Goal: Task Accomplishment & Management: Complete application form

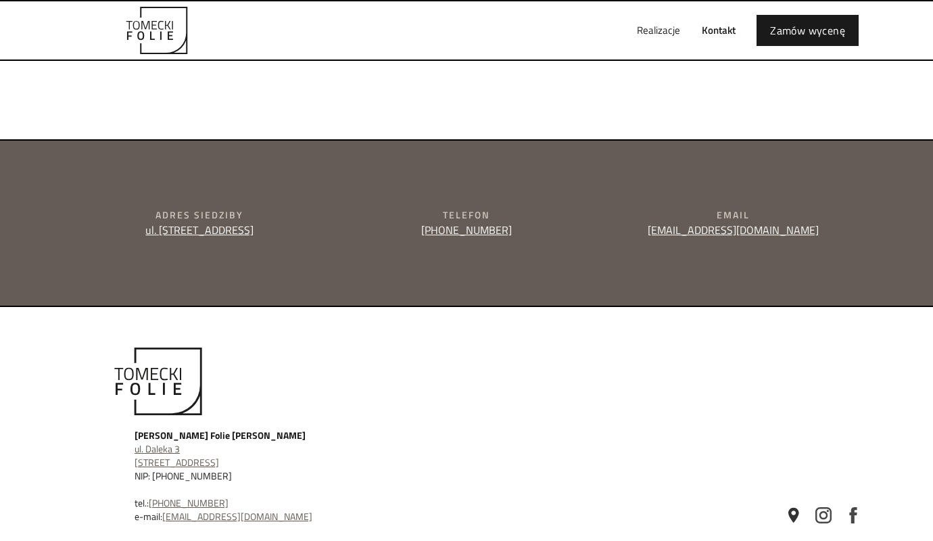
scroll to position [500, 0]
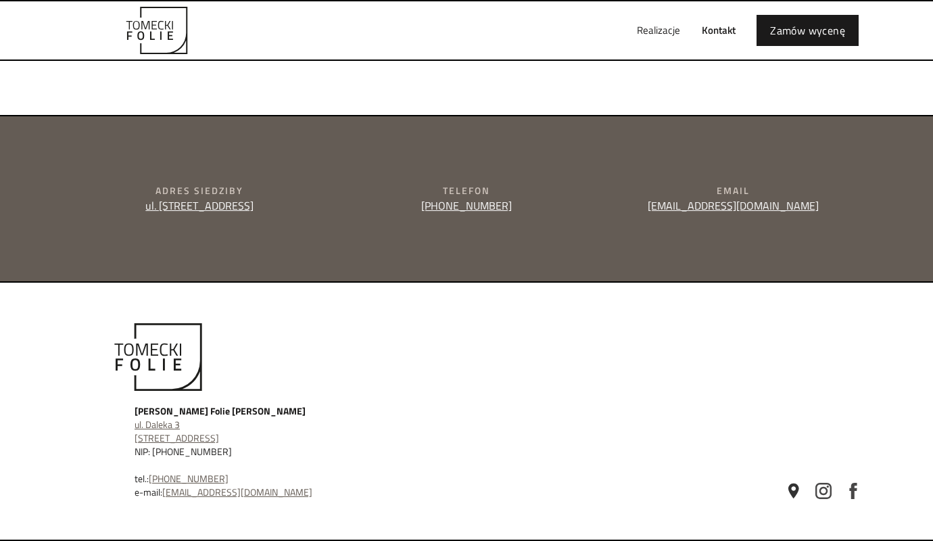
type input "e"
type textarea "e"
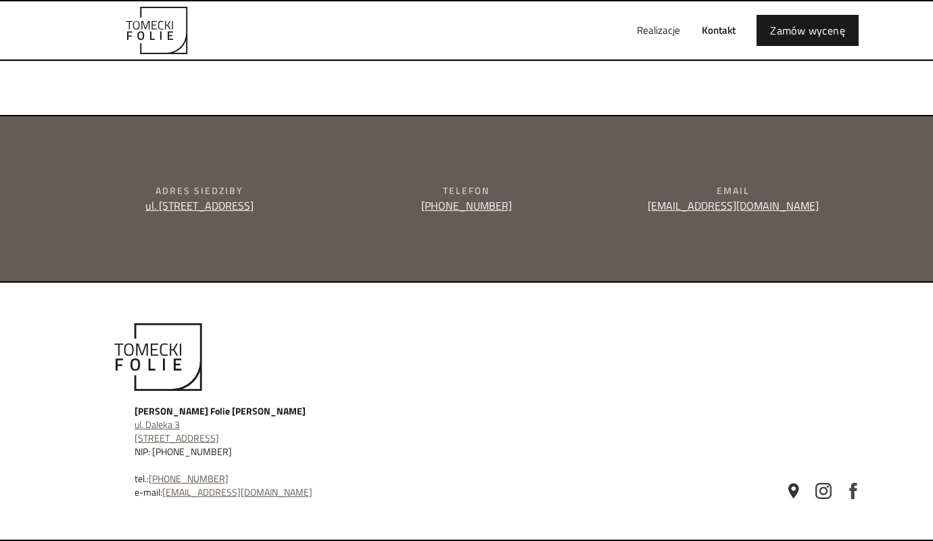
type input "[PERSON_NAME]"
type input "[PERSON_NAME][EMAIL_ADDRESS][DOMAIN_NAME]"
type input "504829130"
type textarea "Dzień dobry, prowadzę firmowe social media w super cenie. Tworzę treści oraz ka…"
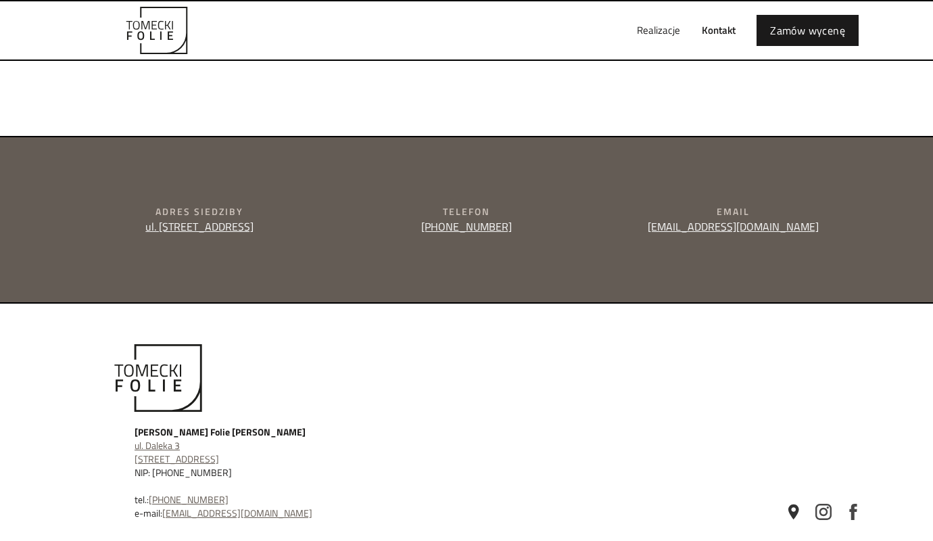
click at [586, 15] on div "Realizacje Kontakt Zamów wycenę" at bounding box center [466, 30] width 811 height 58
